Goal: Task Accomplishment & Management: Use online tool/utility

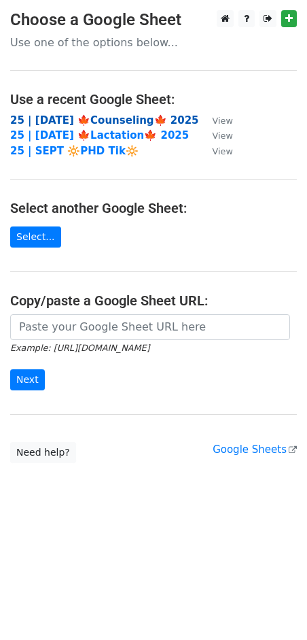
click at [75, 118] on strong "25 | [DATE] 🍁Counseling🍁 2025" at bounding box center [104, 120] width 189 height 12
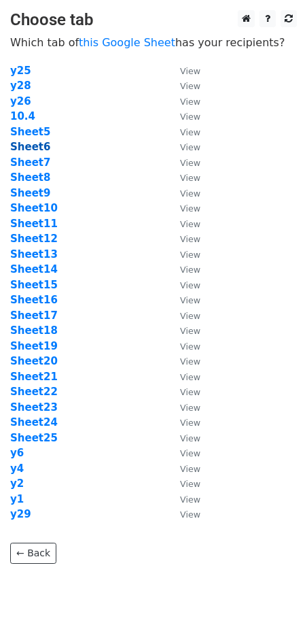
click at [35, 146] on strong "Sheet6" at bounding box center [30, 147] width 40 height 12
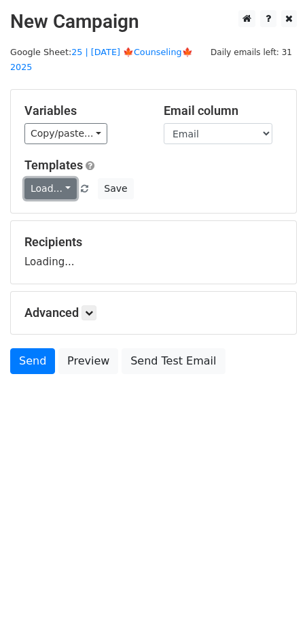
click at [54, 178] on link "Load..." at bounding box center [50, 188] width 52 height 21
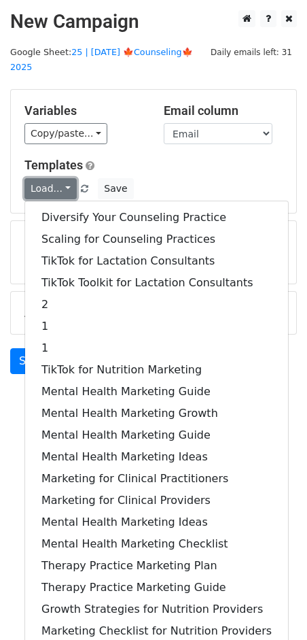
click at [54, 178] on link "Load..." at bounding box center [50, 188] width 52 height 21
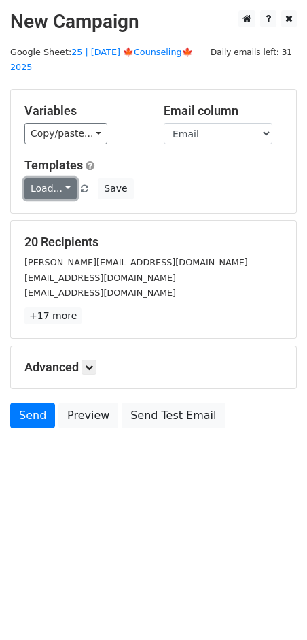
click at [54, 178] on link "Load..." at bounding box center [50, 188] width 52 height 21
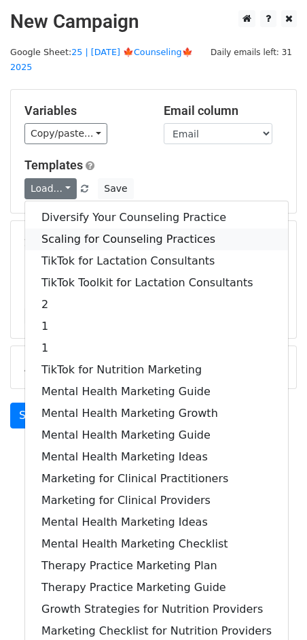
click at [88, 228] on link "Scaling for Counseling Practices" at bounding box center [156, 239] width 263 height 22
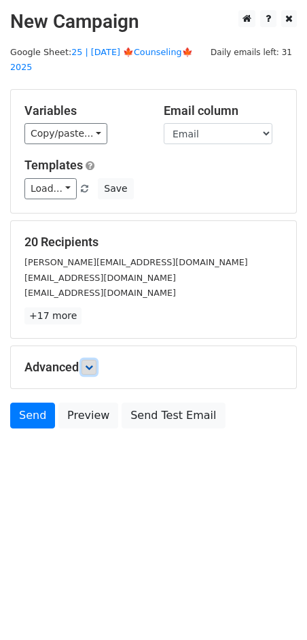
click at [93, 363] on icon at bounding box center [89, 367] width 8 height 8
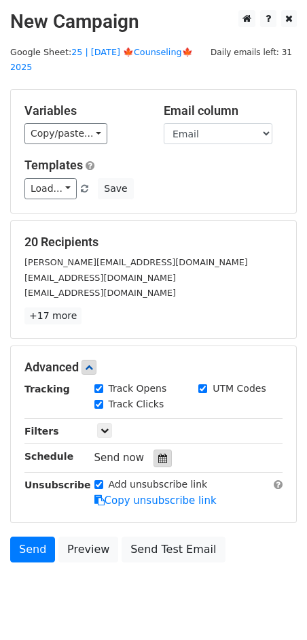
click at [158, 453] on icon at bounding box center [162, 458] width 9 height 10
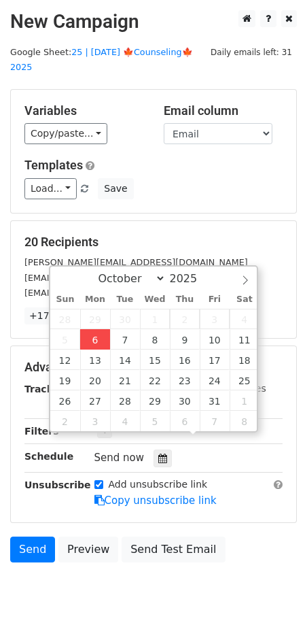
type input "2025-10-06 12:00"
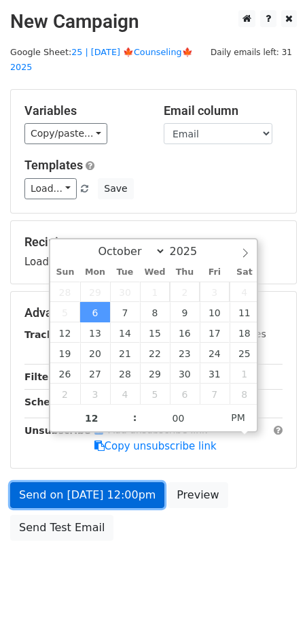
click at [103, 482] on link "Send on Oct 6 at 12:00pm" at bounding box center [87, 495] width 154 height 26
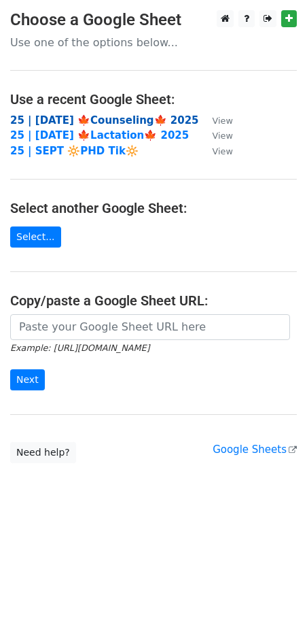
click at [67, 121] on strong "25 | [DATE] 🍁Counseling🍁 2025" at bounding box center [104, 120] width 189 height 12
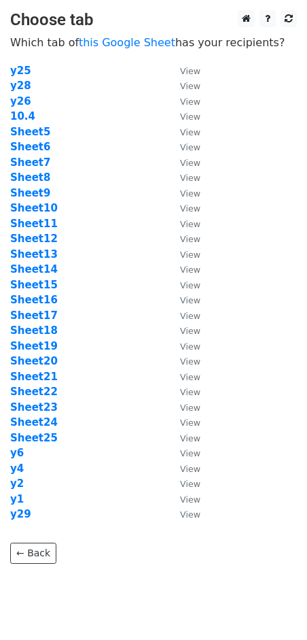
click at [30, 156] on td "Sheet7" at bounding box center [88, 163] width 156 height 16
click at [30, 159] on strong "Sheet7" at bounding box center [30, 162] width 40 height 12
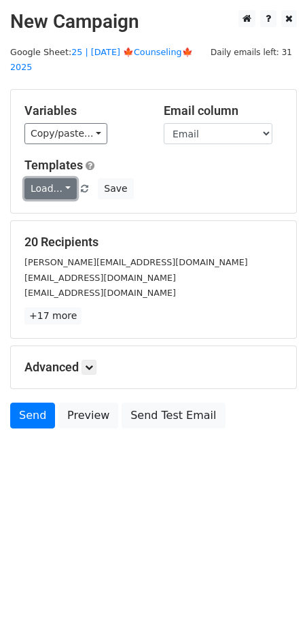
click at [56, 178] on link "Load..." at bounding box center [50, 188] width 52 height 21
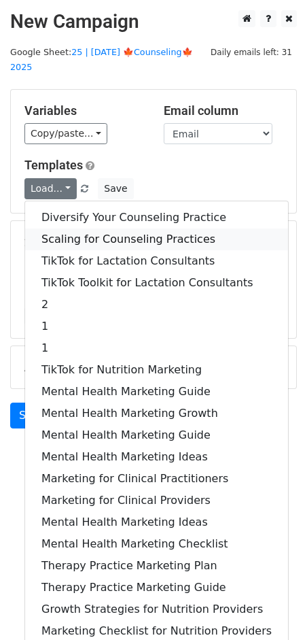
click at [86, 228] on link "Scaling for Counseling Practices" at bounding box center [156, 239] width 263 height 22
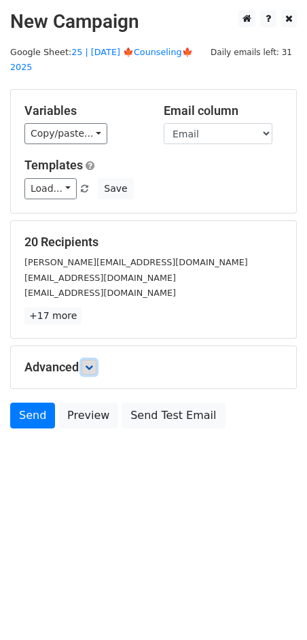
click at [97, 360] on link at bounding box center [89, 367] width 15 height 15
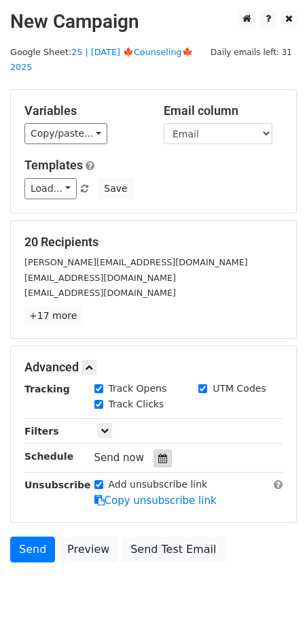
click at [158, 453] on icon at bounding box center [162, 458] width 9 height 10
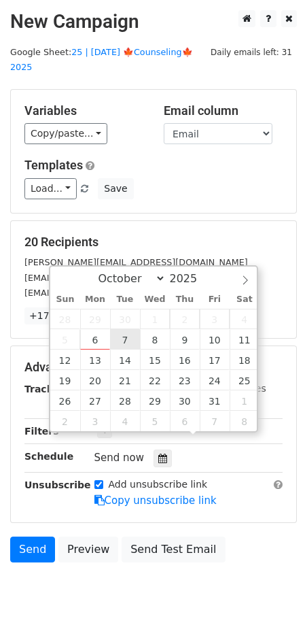
type input "2025-10-07 12:00"
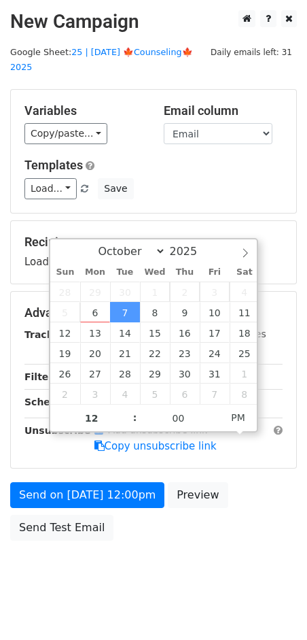
click at [83, 492] on div "Send on Oct 7 at 12:00pm Preview Send Test Email" at bounding box center [153, 514] width 307 height 65
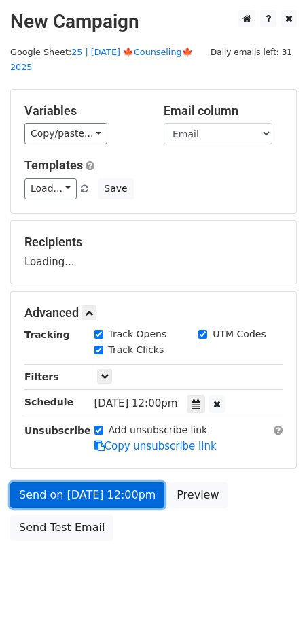
click at [90, 484] on link "Send on Oct 7 at 12:00pm" at bounding box center [87, 495] width 154 height 26
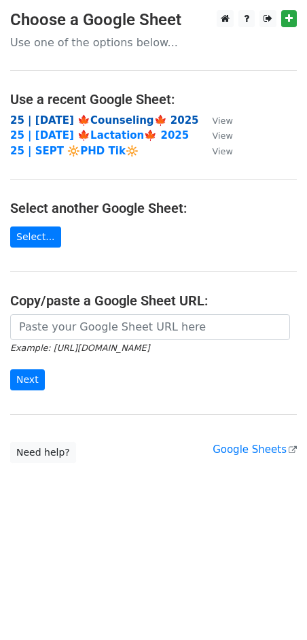
click at [138, 116] on strong "25 | [DATE] 🍁Counseling🍁 2025" at bounding box center [104, 120] width 189 height 12
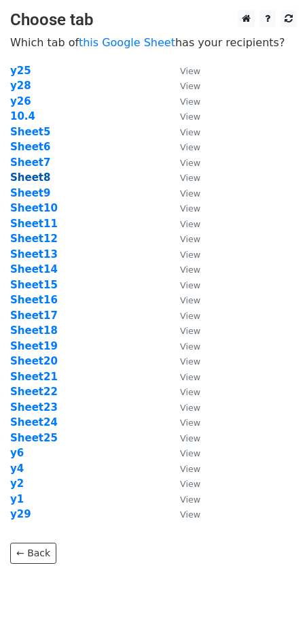
click at [43, 176] on strong "Sheet8" at bounding box center [30, 177] width 40 height 12
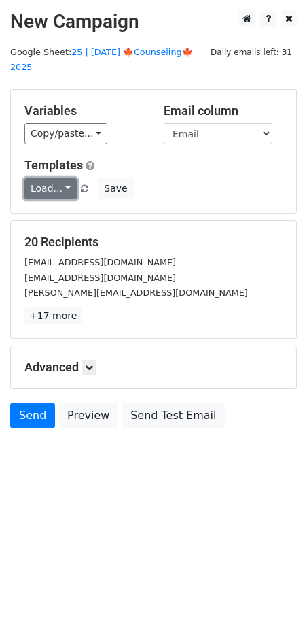
click at [56, 178] on link "Load..." at bounding box center [50, 188] width 52 height 21
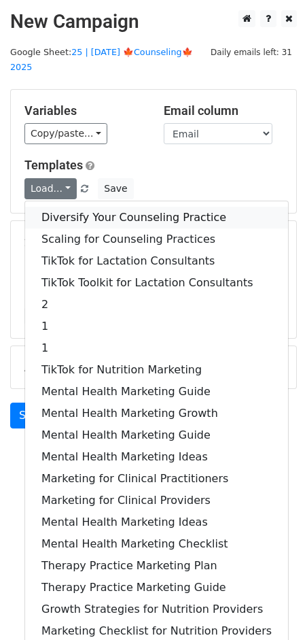
click at [60, 207] on link "Diversify Your Counseling Practice" at bounding box center [156, 218] width 263 height 22
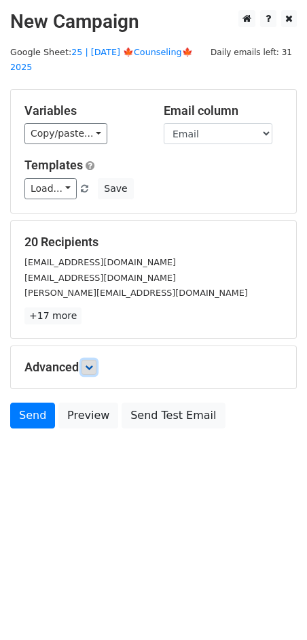
click at [92, 363] on icon at bounding box center [89, 367] width 8 height 8
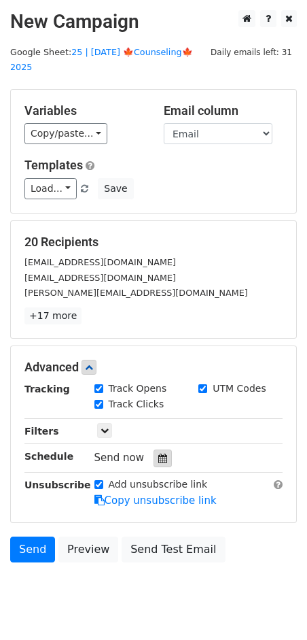
click at [160, 453] on icon at bounding box center [162, 458] width 9 height 10
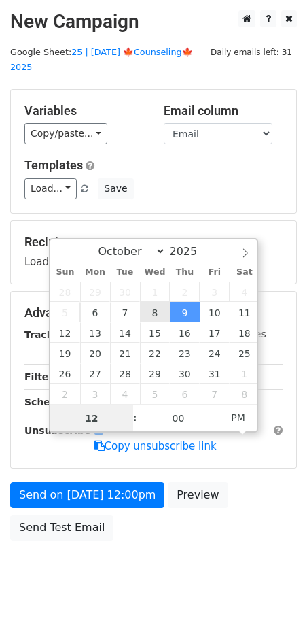
type input "2025-10-08 12:00"
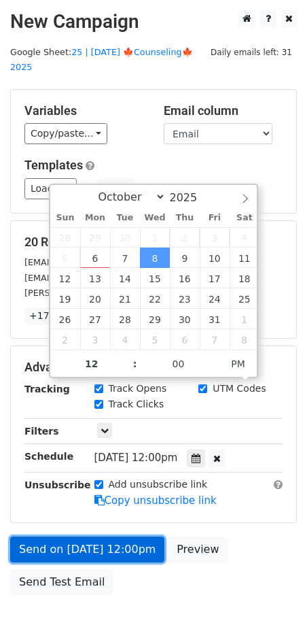
click at [111, 536] on link "Send on Oct 8 at 12:00pm" at bounding box center [87, 549] width 154 height 26
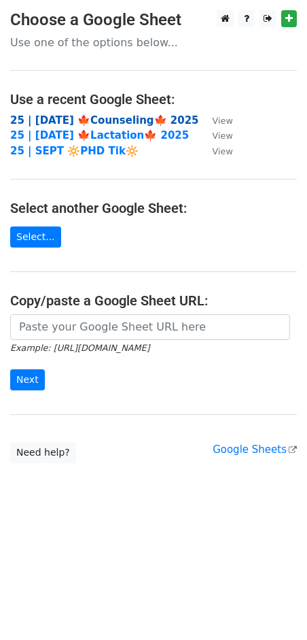
click at [56, 122] on strong "25 | [DATE] 🍁Counseling🍁 2025" at bounding box center [104, 120] width 189 height 12
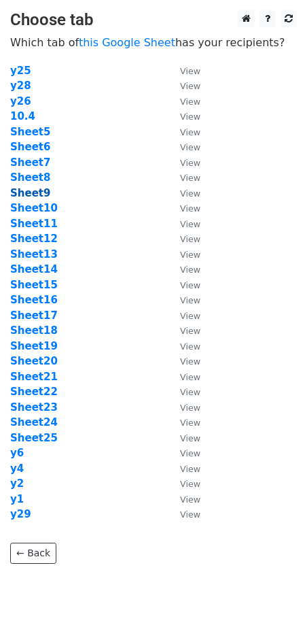
click at [38, 190] on strong "Sheet9" at bounding box center [30, 193] width 40 height 12
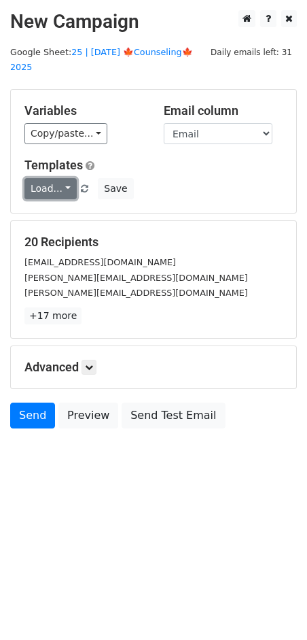
click at [61, 178] on link "Load..." at bounding box center [50, 188] width 52 height 21
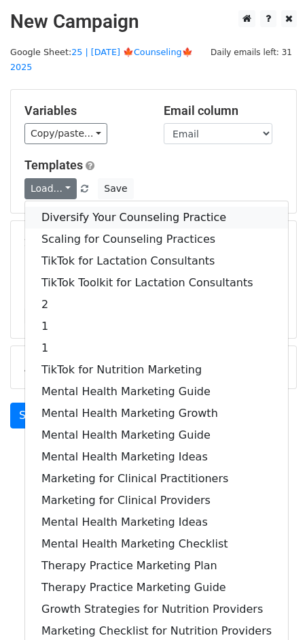
click at [88, 207] on link "Diversify Your Counseling Practice" at bounding box center [156, 218] width 263 height 22
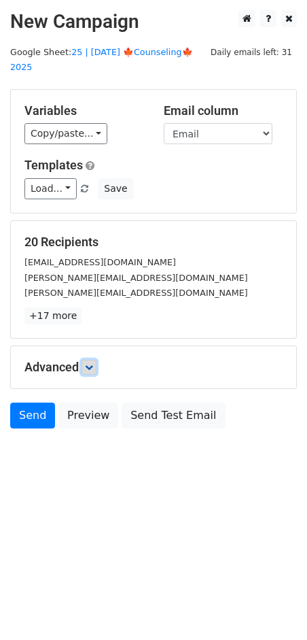
click at [96, 360] on link at bounding box center [89, 367] width 15 height 15
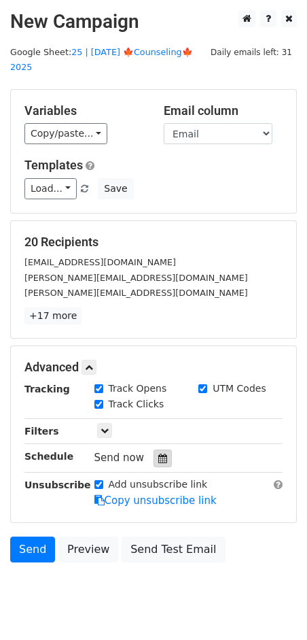
click at [158, 453] on icon at bounding box center [162, 458] width 9 height 10
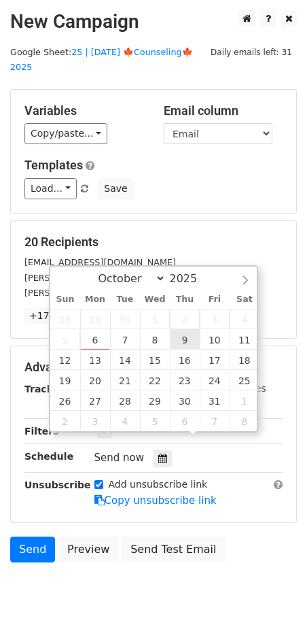
type input "2025-10-09 12:00"
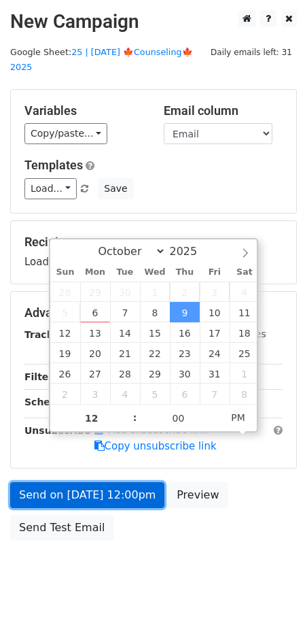
click at [105, 482] on link "Send on Oct 9 at 12:00pm" at bounding box center [87, 495] width 154 height 26
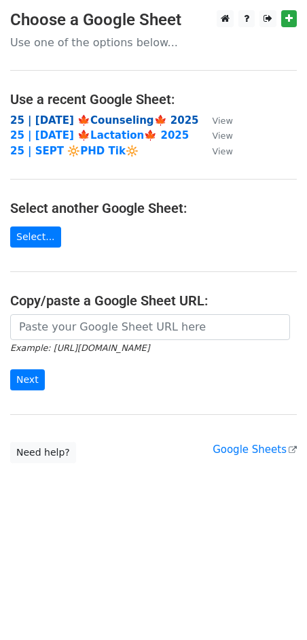
click at [124, 114] on td "25 | [DATE] 🍁Counseling🍁 2025" at bounding box center [104, 121] width 189 height 16
click at [120, 116] on strong "25 | [DATE] 🍁Counseling🍁 2025" at bounding box center [104, 120] width 189 height 12
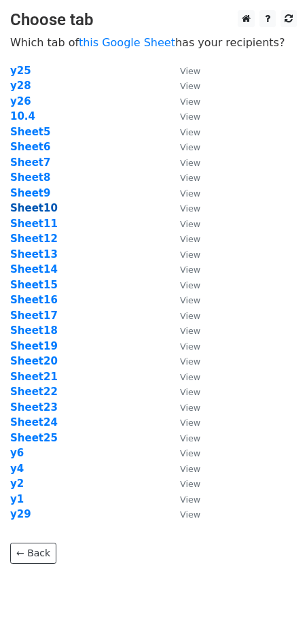
click at [34, 209] on strong "Sheet10" at bounding box center [34, 208] width 48 height 12
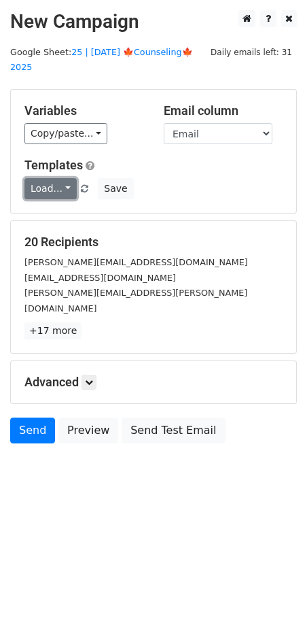
click at [41, 178] on link "Load..." at bounding box center [50, 188] width 52 height 21
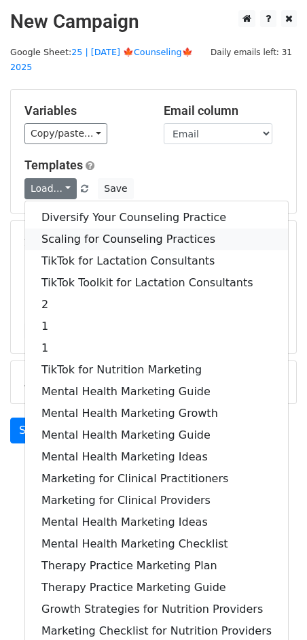
click at [72, 228] on link "Scaling for Counseling Practices" at bounding box center [156, 239] width 263 height 22
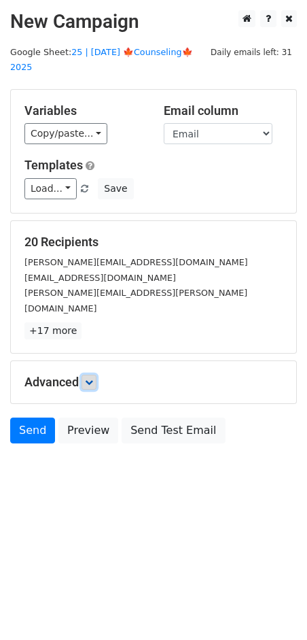
click at [93, 378] on icon at bounding box center [89, 382] width 8 height 8
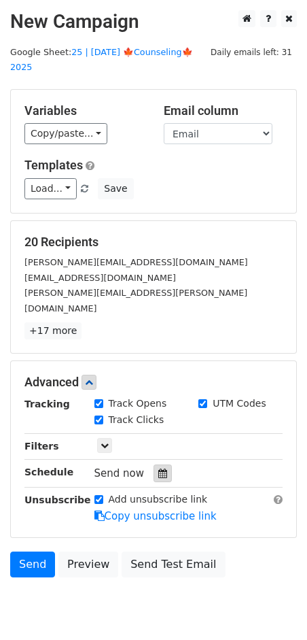
click at [158, 468] on icon at bounding box center [162, 473] width 9 height 10
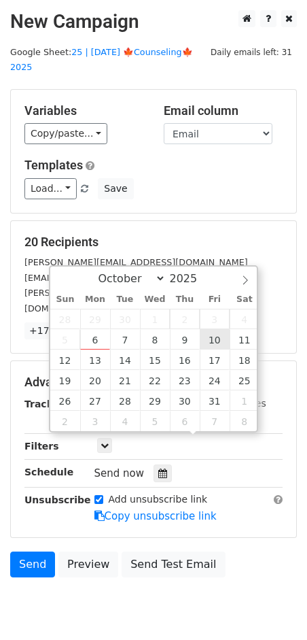
type input "[DATE] 12:00"
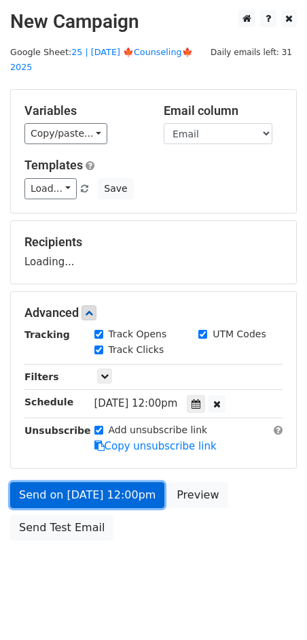
click at [133, 482] on link "Send on [DATE] 12:00pm" at bounding box center [87, 495] width 154 height 26
